Goal: Communication & Community: Share content

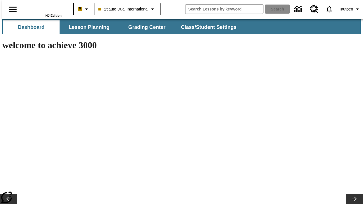
type input "-1"
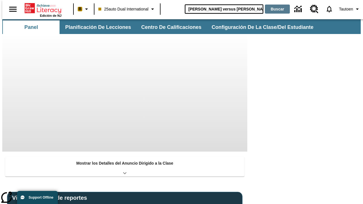
type input "[PERSON_NAME] versus [PERSON_NAME]"
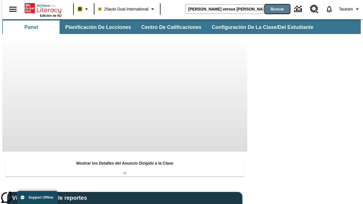
click at [274, 9] on button "Buscar" at bounding box center [277, 9] width 25 height 9
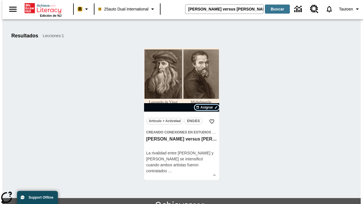
click at [207, 108] on span "Asignar" at bounding box center [207, 107] width 13 height 5
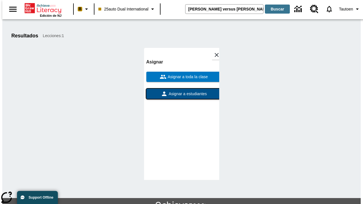
click at [182, 94] on span "Asignar a estudiantes" at bounding box center [187, 94] width 39 height 6
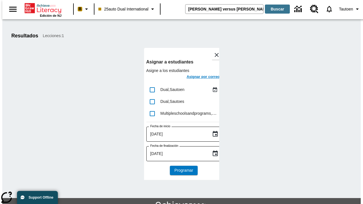
click at [198, 78] on h6 "Asignar por correo" at bounding box center [203, 77] width 33 height 7
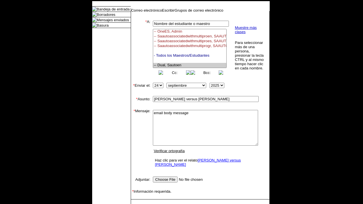
select select "U,21476361,1"
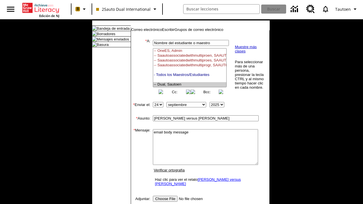
scroll to position [34, 0]
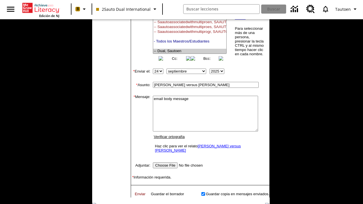
type textarea "email body message"
click at [137, 196] on link "Enviar" at bounding box center [140, 194] width 11 height 4
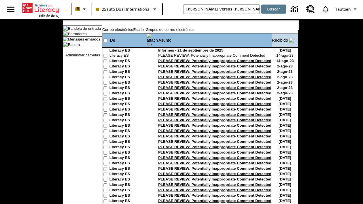
type input "[PERSON_NAME] versus [PERSON_NAME]"
click at [274, 9] on button "Buscar" at bounding box center [273, 9] width 25 height 9
